Goal: Obtain resource: Download file/media

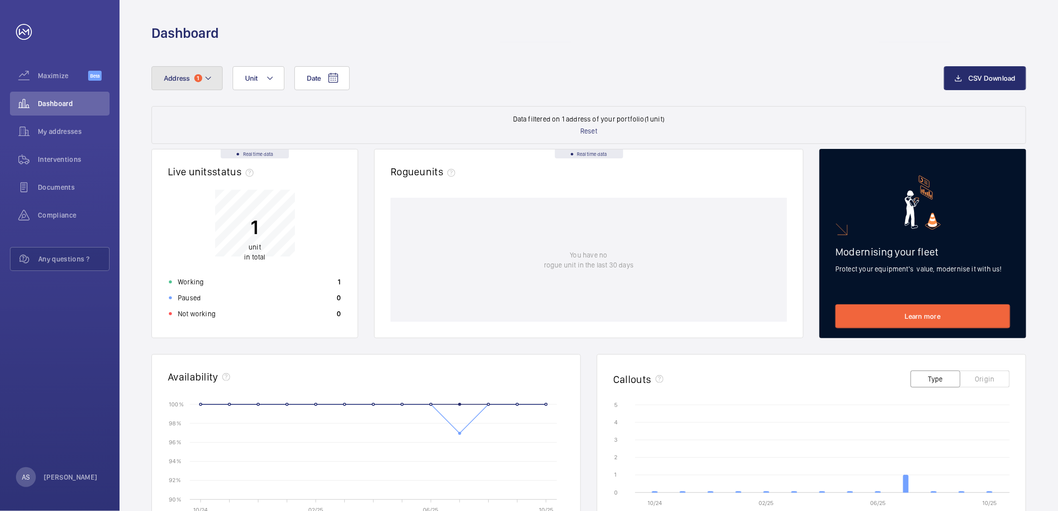
click at [195, 71] on button "Address 1" at bounding box center [186, 78] width 71 height 24
type input "llyods"
click at [216, 118] on input "llyods" at bounding box center [245, 115] width 173 height 21
drag, startPoint x: 216, startPoint y: 118, endPoint x: 68, endPoint y: 112, distance: 147.5
click at [68, 112] on mat-sidenav-content "Maximize Beta Dashboard My addresses Interventions Documents Compliance Any que…" at bounding box center [529, 255] width 1058 height 511
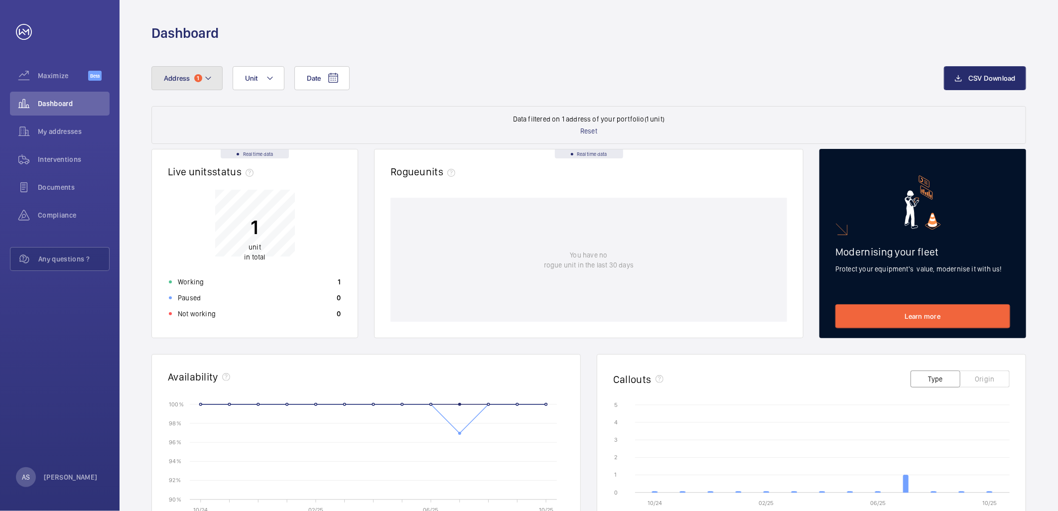
click at [205, 75] on mat-icon at bounding box center [208, 78] width 8 height 12
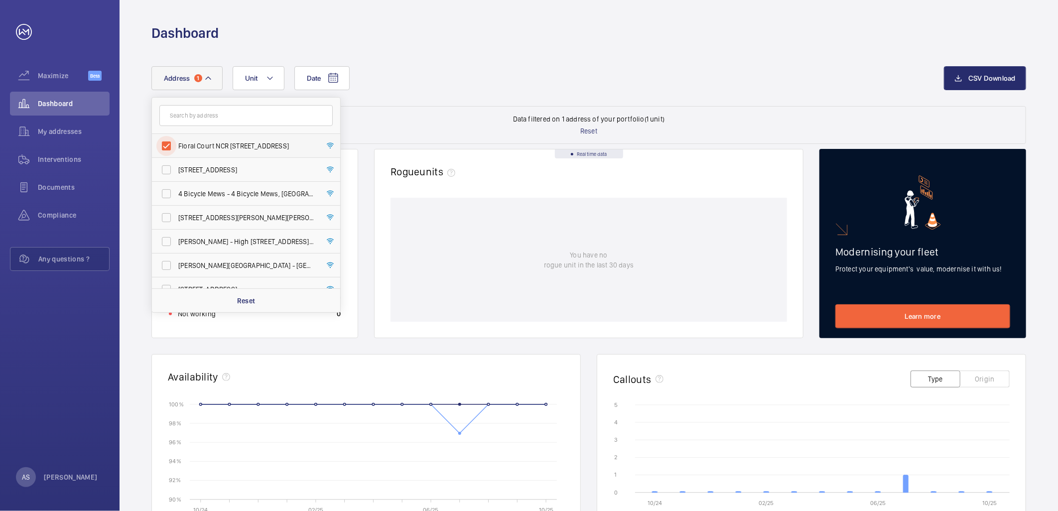
click at [163, 141] on input "Floral Court NCR [STREET_ADDRESS]" at bounding box center [166, 146] width 20 height 20
checkbox input "false"
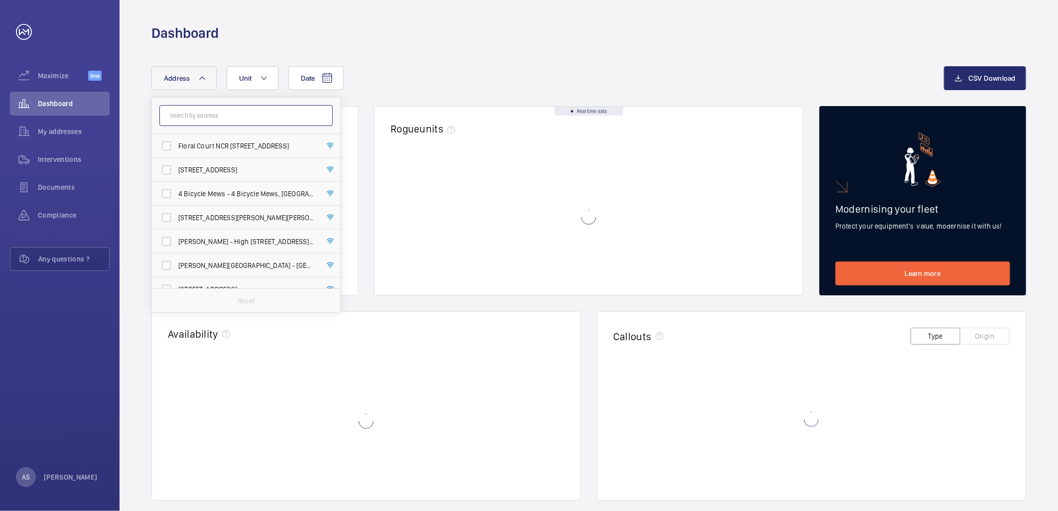
click at [168, 122] on input "text" at bounding box center [245, 115] width 173 height 21
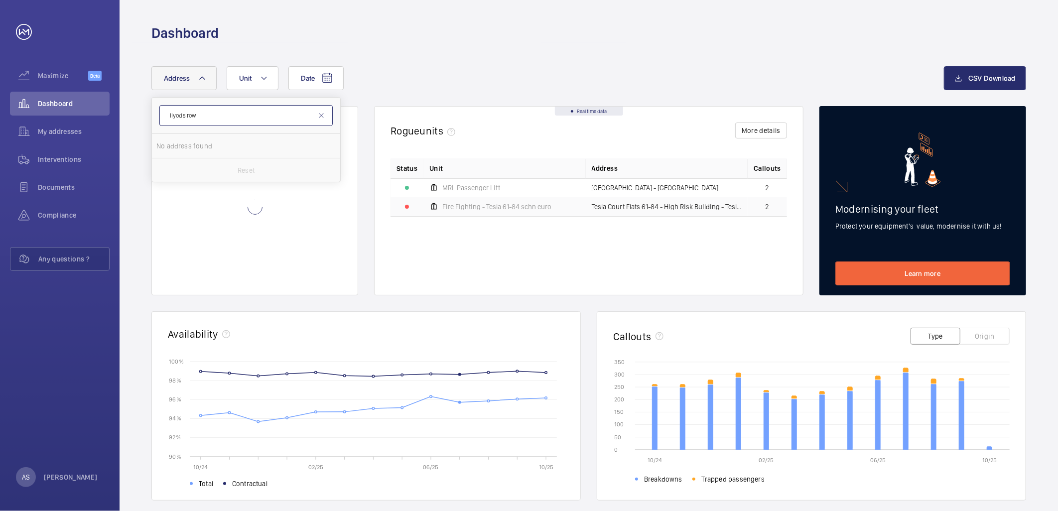
click at [176, 115] on input "llyods row" at bounding box center [245, 115] width 173 height 21
click at [218, 120] on input "Lloyds row" at bounding box center [245, 115] width 173 height 21
type input "Lloyds row"
click at [215, 146] on span "Row" at bounding box center [210, 146] width 14 height 8
click at [176, 146] on input "[STREET_ADDRESS][DATE]" at bounding box center [166, 146] width 20 height 20
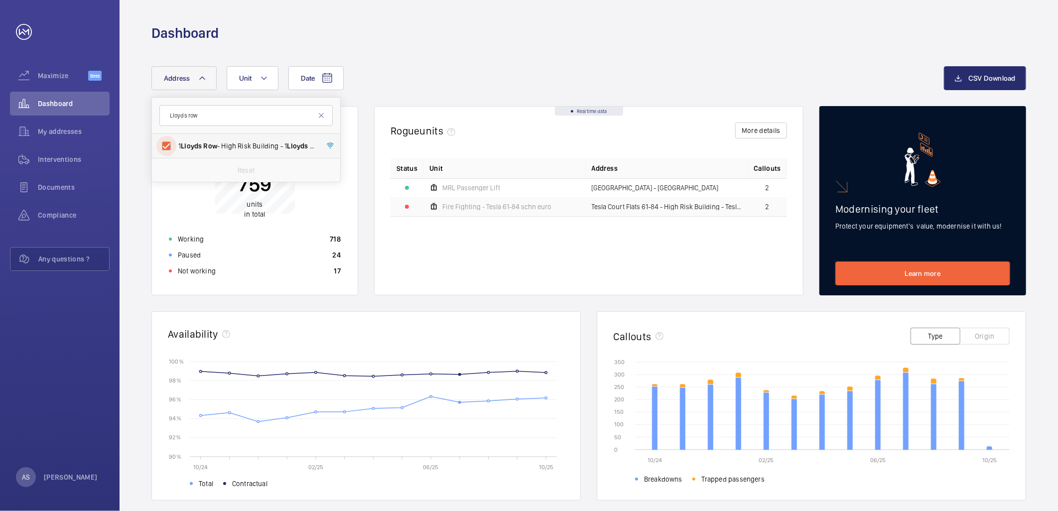
checkbox input "true"
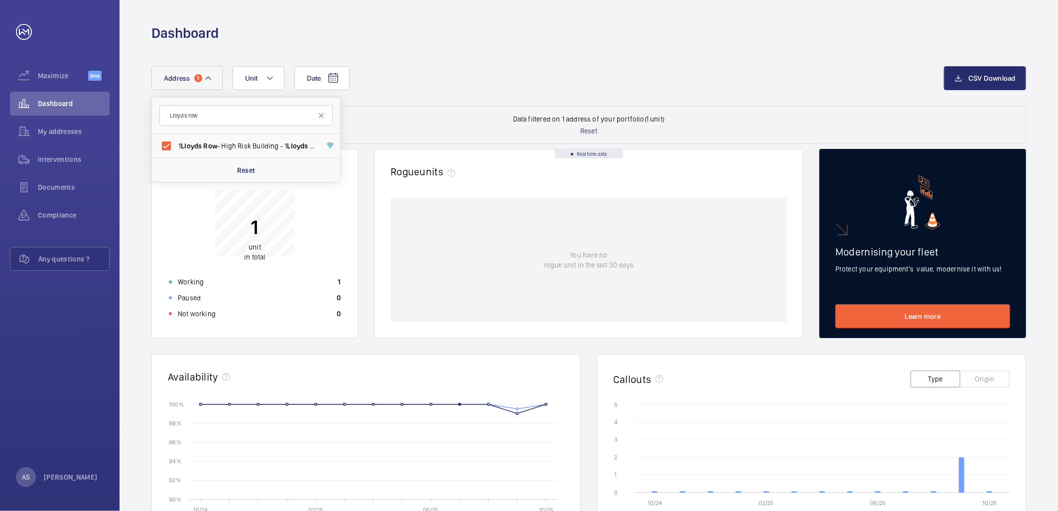
click at [272, 273] on div "1 unit in total Working 1 Paused 0 Not working 0" at bounding box center [255, 250] width 184 height 144
click at [249, 277] on div "Working 1" at bounding box center [255, 282] width 184 height 16
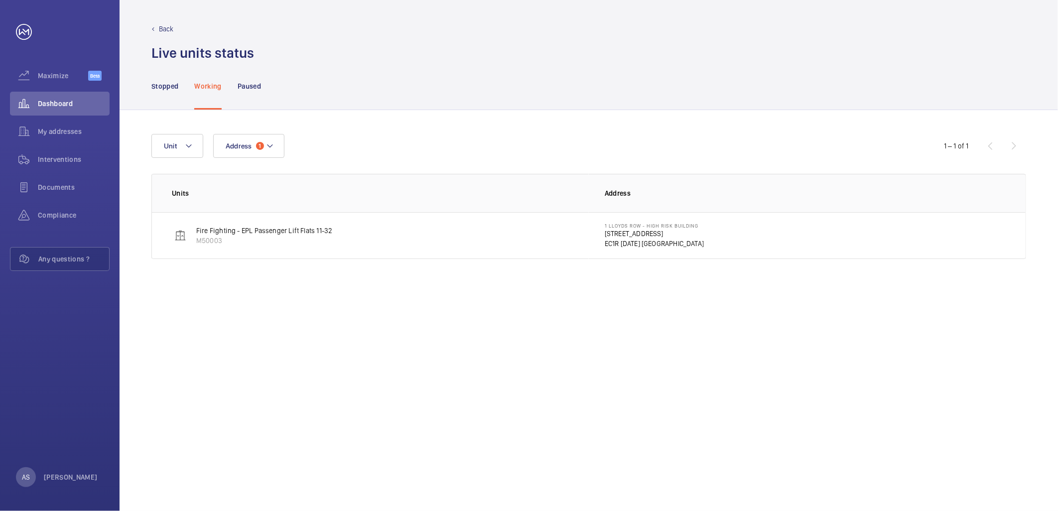
click at [615, 232] on p "[STREET_ADDRESS]" at bounding box center [654, 234] width 99 height 10
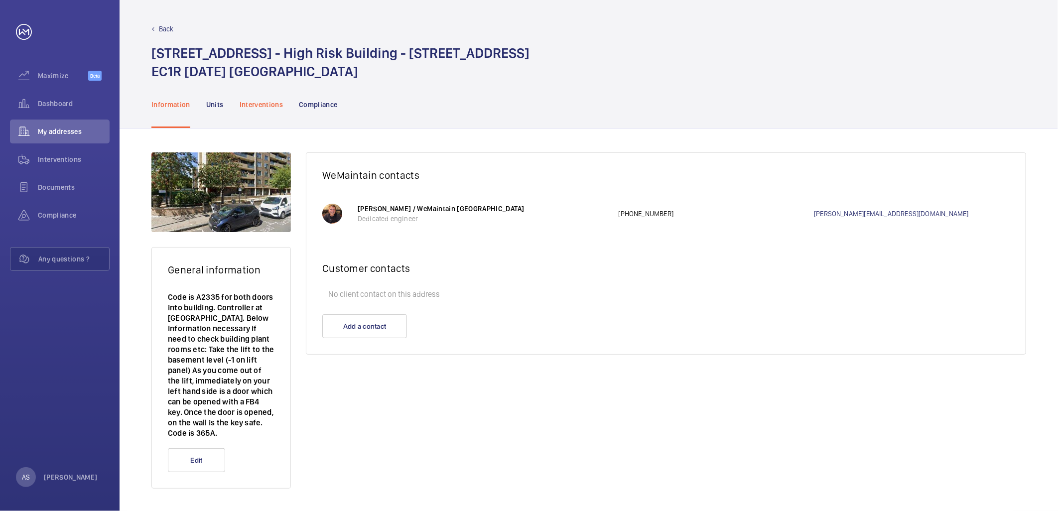
click at [266, 102] on p "Interventions" at bounding box center [262, 105] width 44 height 10
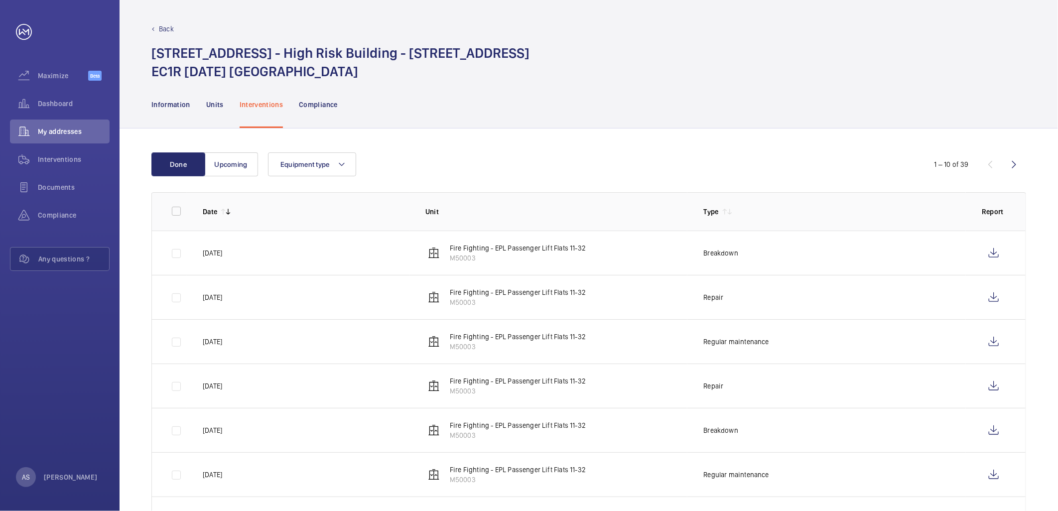
click at [715, 252] on p "Breakdown" at bounding box center [720, 253] width 35 height 10
click at [997, 250] on wm-front-icon-button at bounding box center [993, 253] width 24 height 24
drag, startPoint x: 46, startPoint y: 98, endPoint x: 112, endPoint y: 99, distance: 65.2
click at [46, 98] on div "Dashboard" at bounding box center [60, 104] width 100 height 24
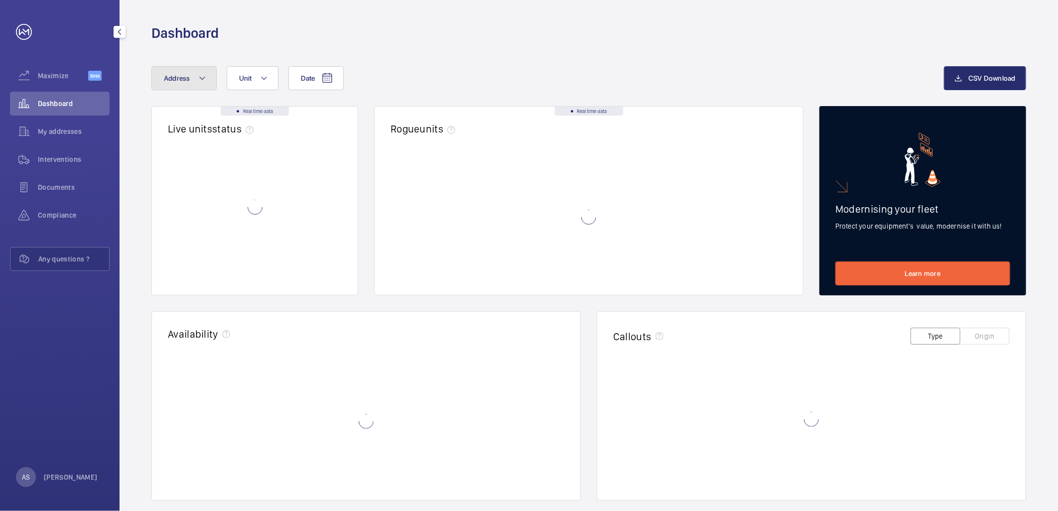
click at [194, 76] on button "Address" at bounding box center [183, 78] width 65 height 24
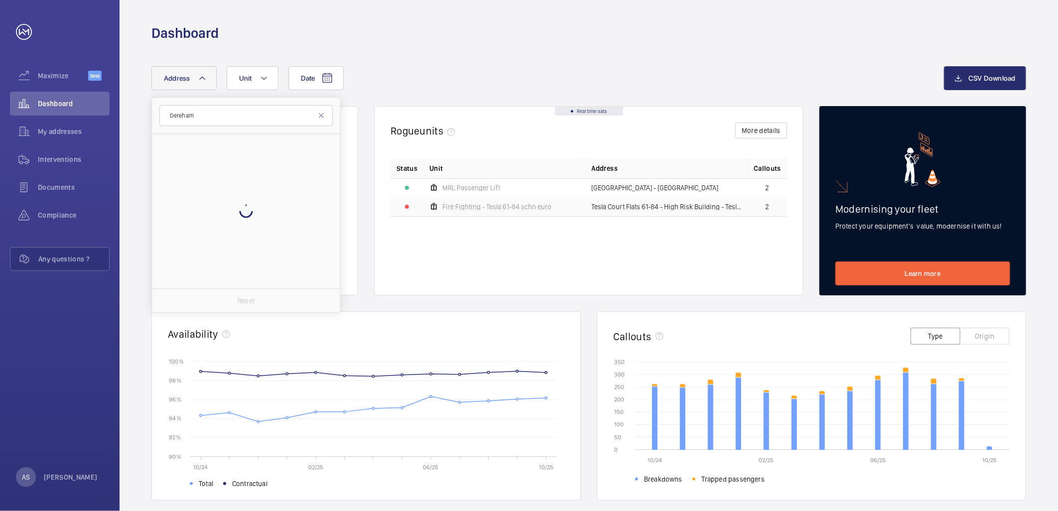
type input "Dereham"
click at [245, 150] on span "[GEOGRAPHIC_DATA] - [GEOGRAPHIC_DATA]" at bounding box center [246, 146] width 137 height 10
click at [176, 150] on input "[GEOGRAPHIC_DATA] - [GEOGRAPHIC_DATA]" at bounding box center [166, 146] width 20 height 20
checkbox input "true"
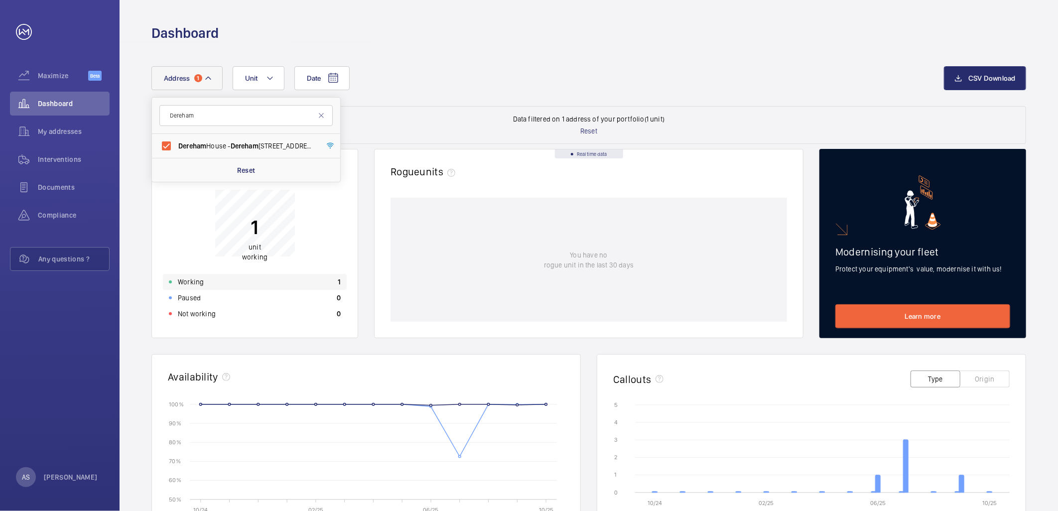
click at [296, 284] on div "Working 1" at bounding box center [255, 282] width 184 height 16
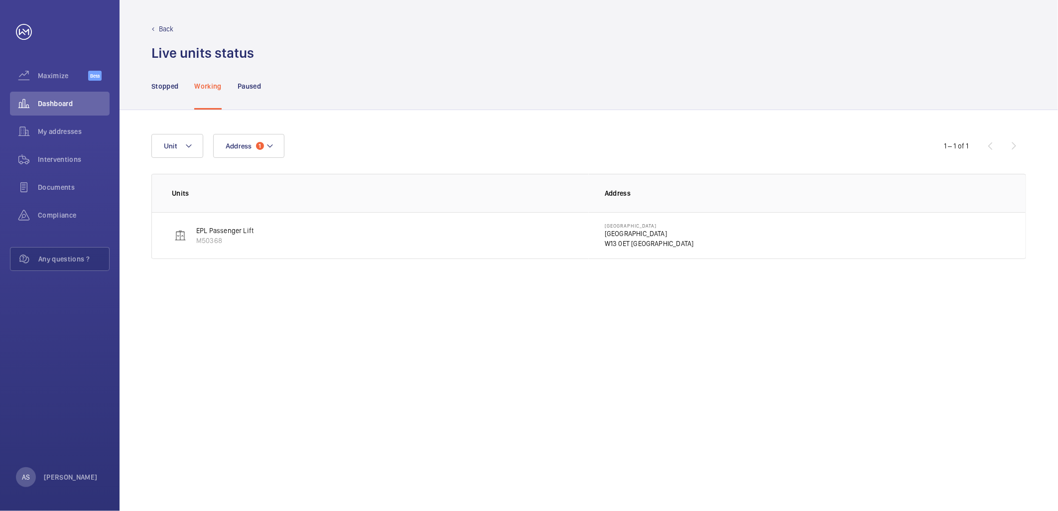
click at [611, 231] on p "[GEOGRAPHIC_DATA]" at bounding box center [649, 234] width 89 height 10
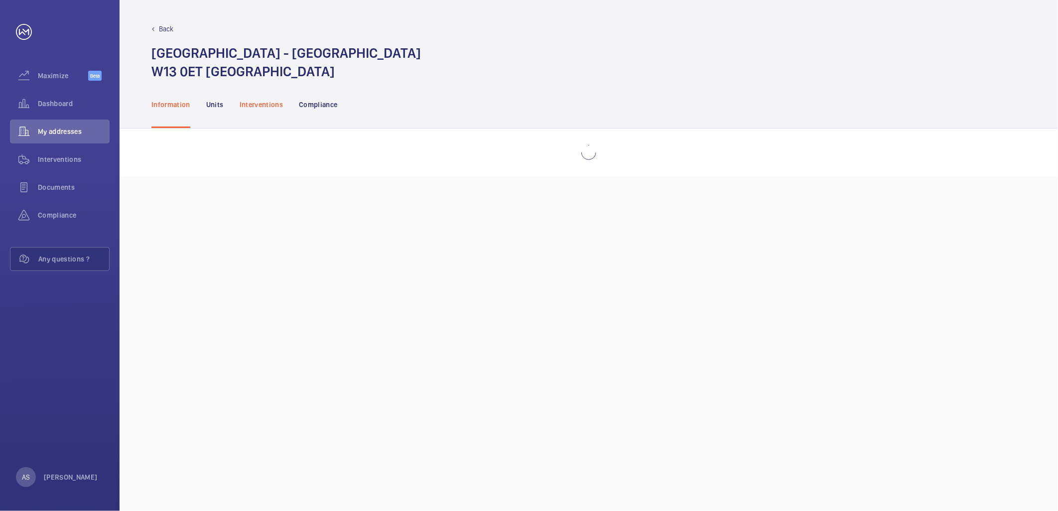
click at [276, 115] on div "Interventions" at bounding box center [262, 104] width 44 height 47
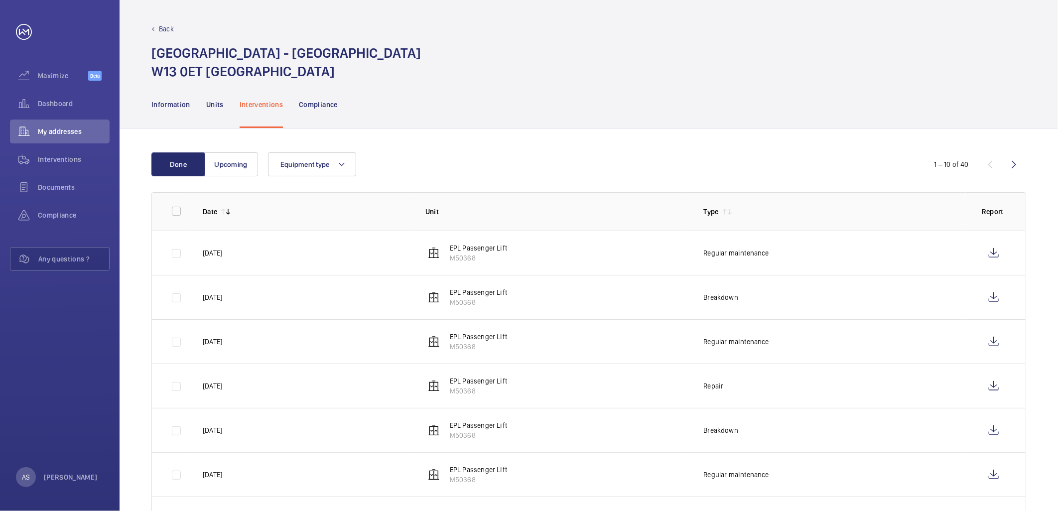
click at [713, 299] on p "Breakdown" at bounding box center [720, 297] width 35 height 10
click at [992, 295] on wm-front-icon-button at bounding box center [993, 297] width 24 height 24
